Goal: Check status: Check status

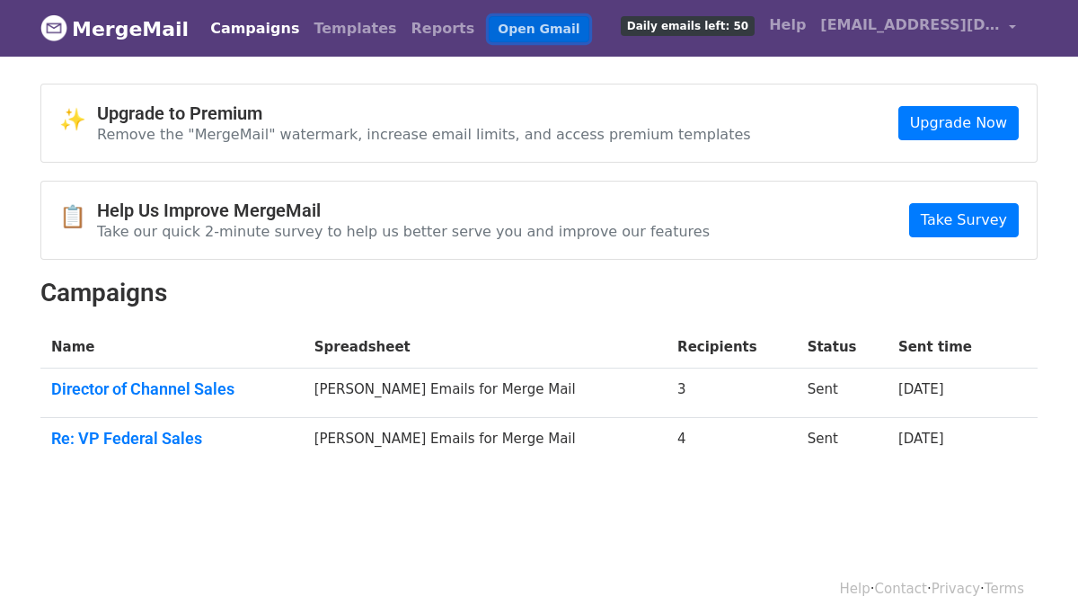
click at [489, 28] on link "Open Gmail" at bounding box center [539, 29] width 100 height 26
click at [164, 437] on link "Re: VP Federal Sales" at bounding box center [172, 439] width 242 height 20
click at [127, 387] on link "Director of Channel Sales" at bounding box center [172, 389] width 242 height 20
